Goal: Find specific page/section: Find specific page/section

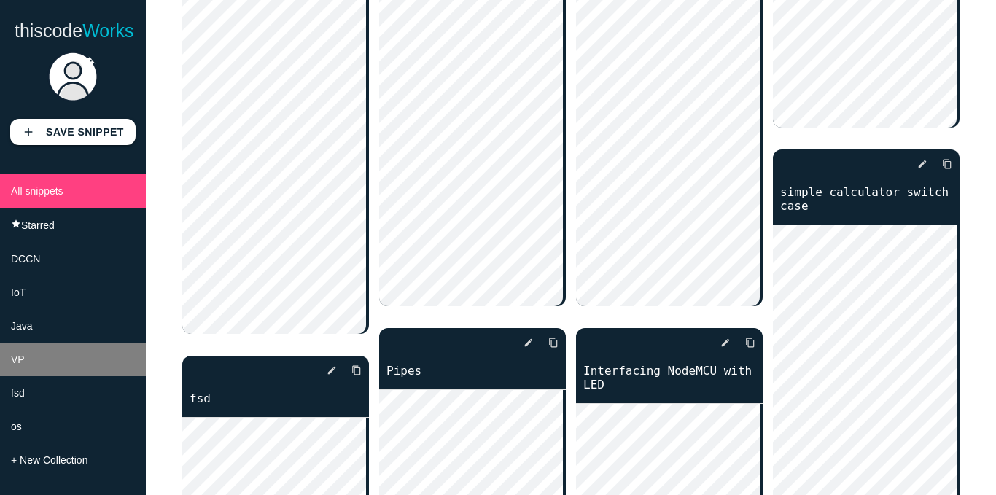
click at [44, 371] on li "VP" at bounding box center [73, 360] width 146 height 34
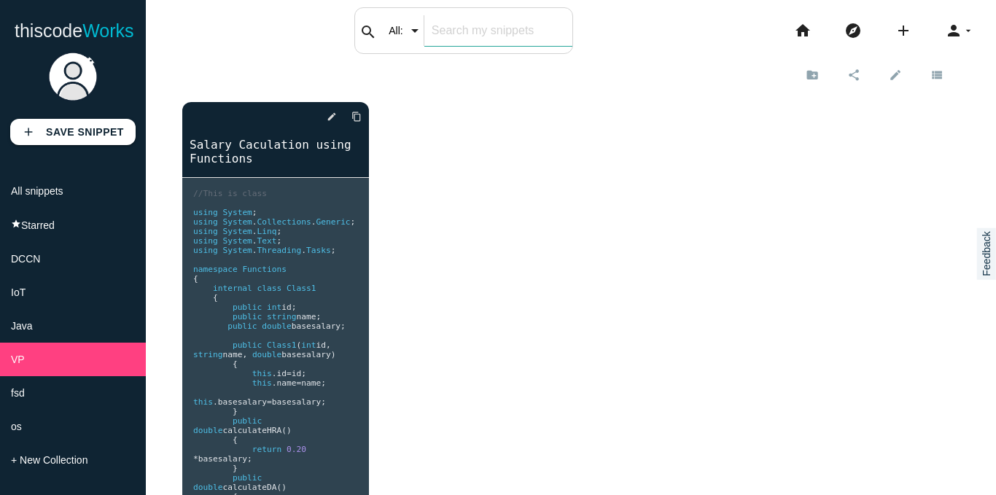
click at [455, 32] on input "text" at bounding box center [498, 30] width 148 height 31
type input "I loveyou"
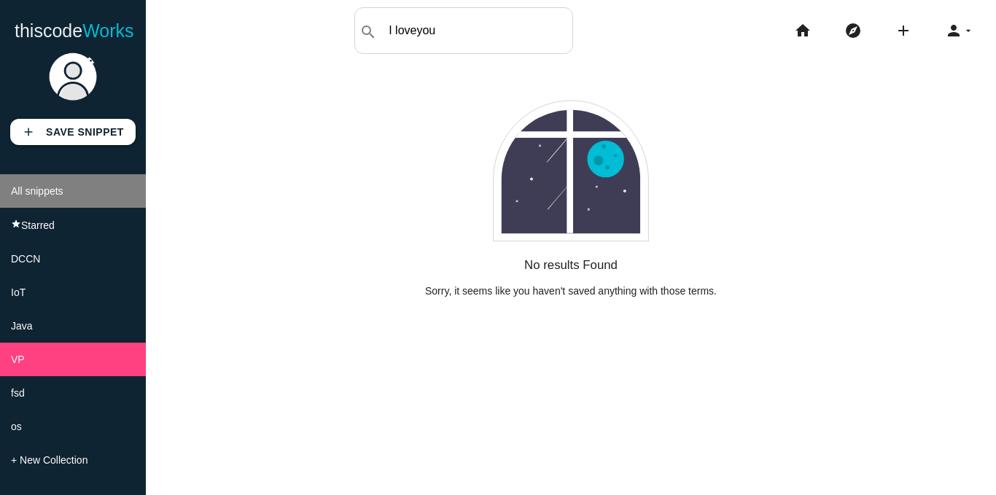
click at [22, 197] on span "All snippets" at bounding box center [37, 191] width 53 height 12
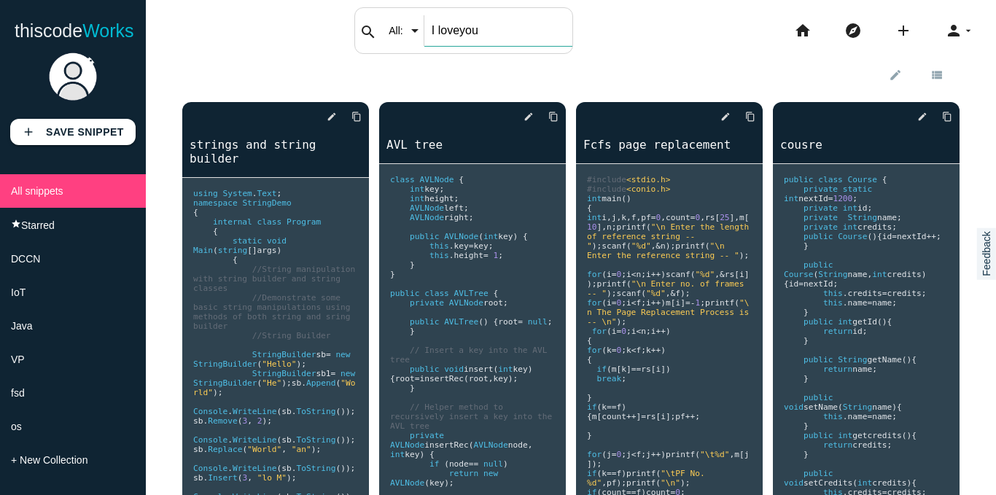
click at [503, 26] on input "I loveyou" at bounding box center [498, 30] width 148 height 31
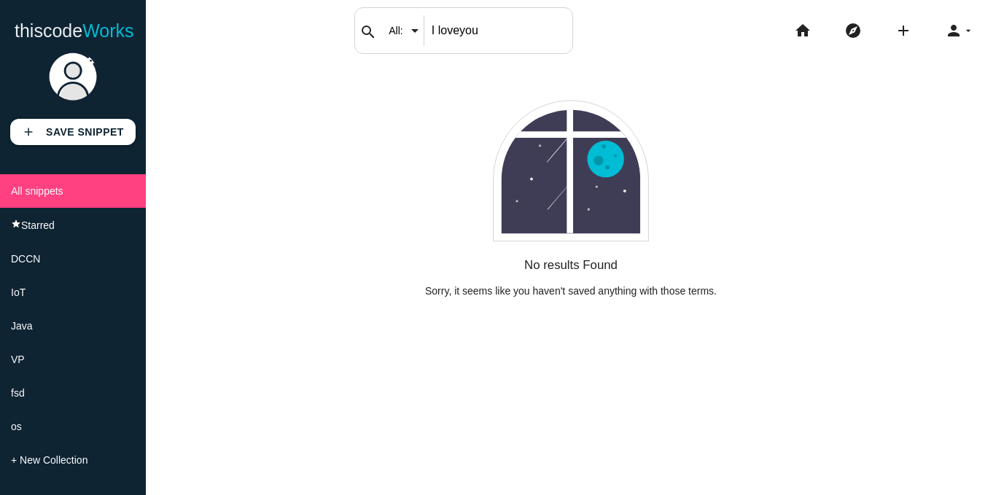
click at [413, 32] on input "All:" at bounding box center [408, 30] width 55 height 31
click at [475, 126] on div "No results Found Sorry, it seems like you haven't saved anything with those ter…" at bounding box center [570, 179] width 777 height 236
click at [55, 29] on link "thiscode Works" at bounding box center [75, 30] width 120 height 47
